Goal: Task Accomplishment & Management: Use online tool/utility

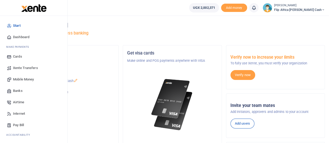
click at [25, 80] on span "Mobile Money" at bounding box center [23, 79] width 21 height 5
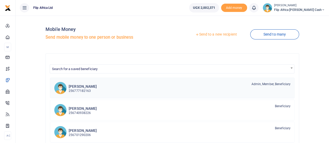
click at [84, 91] on p "256777182163" at bounding box center [83, 91] width 28 height 5
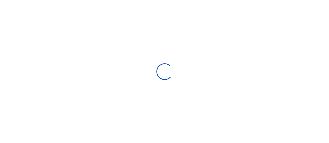
select select "Loading bundles"
select select
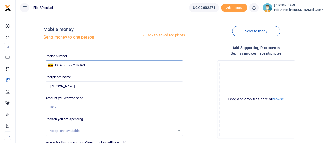
click at [79, 66] on input "777182163" at bounding box center [115, 66] width 138 height 10
type input "787582291"
type input "[PERSON_NAME]"
click at [118, 74] on div "Phone number +256 Uganda +256 787582291 Phone is required. Recipient's name Fou…" at bounding box center [114, 126] width 142 height 144
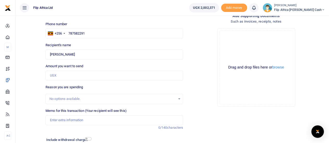
scroll to position [33, 0]
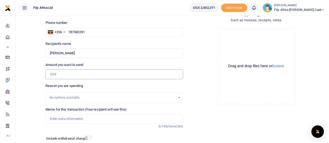
click at [57, 75] on input "Amount you want to send" at bounding box center [115, 75] width 138 height 10
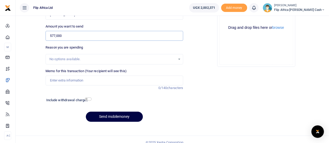
type input "577,000"
click at [68, 79] on input "Memo for this transaction (Your recipient will see this)" at bounding box center [115, 81] width 138 height 10
type input "Consultancy Fees"
click at [109, 119] on button "Send mobilemoney" at bounding box center [114, 117] width 57 height 10
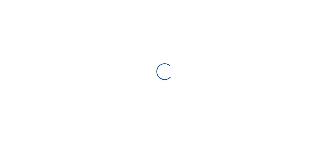
select select
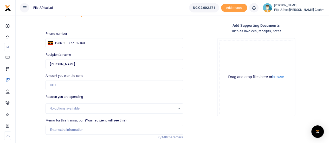
scroll to position [22, 0]
click at [257, 8] on icon at bounding box center [253, 8] width 5 height 6
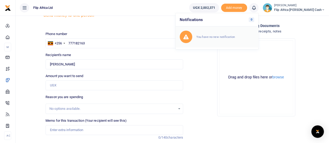
click at [235, 38] on small "You have no new notification" at bounding box center [216, 37] width 39 height 4
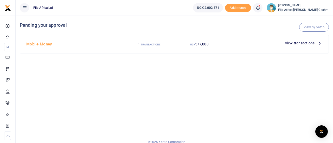
click at [298, 44] on span "View transactions" at bounding box center [300, 43] width 30 height 6
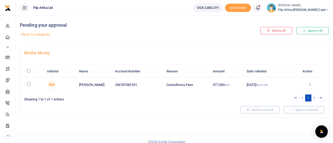
click at [309, 83] on icon at bounding box center [309, 85] width 3 height 4
click at [287, 93] on link "Approve" at bounding box center [290, 93] width 41 height 7
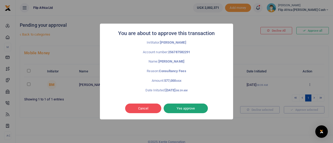
click at [186, 110] on button "Yes approve" at bounding box center [186, 109] width 44 height 10
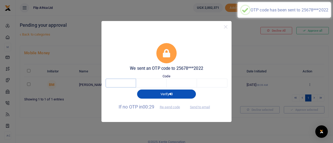
click at [118, 80] on input "text" at bounding box center [121, 83] width 30 height 9
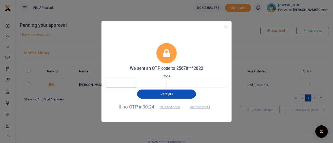
click at [116, 82] on input "text" at bounding box center [121, 83] width 30 height 9
type input "5"
type input "4"
type input "1"
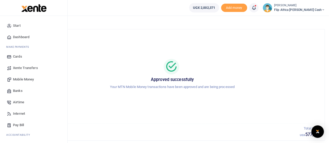
click at [17, 38] on span "Dashboard" at bounding box center [21, 37] width 16 height 5
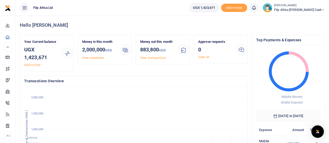
scroll to position [4, 4]
